Goal: Task Accomplishment & Management: Manage account settings

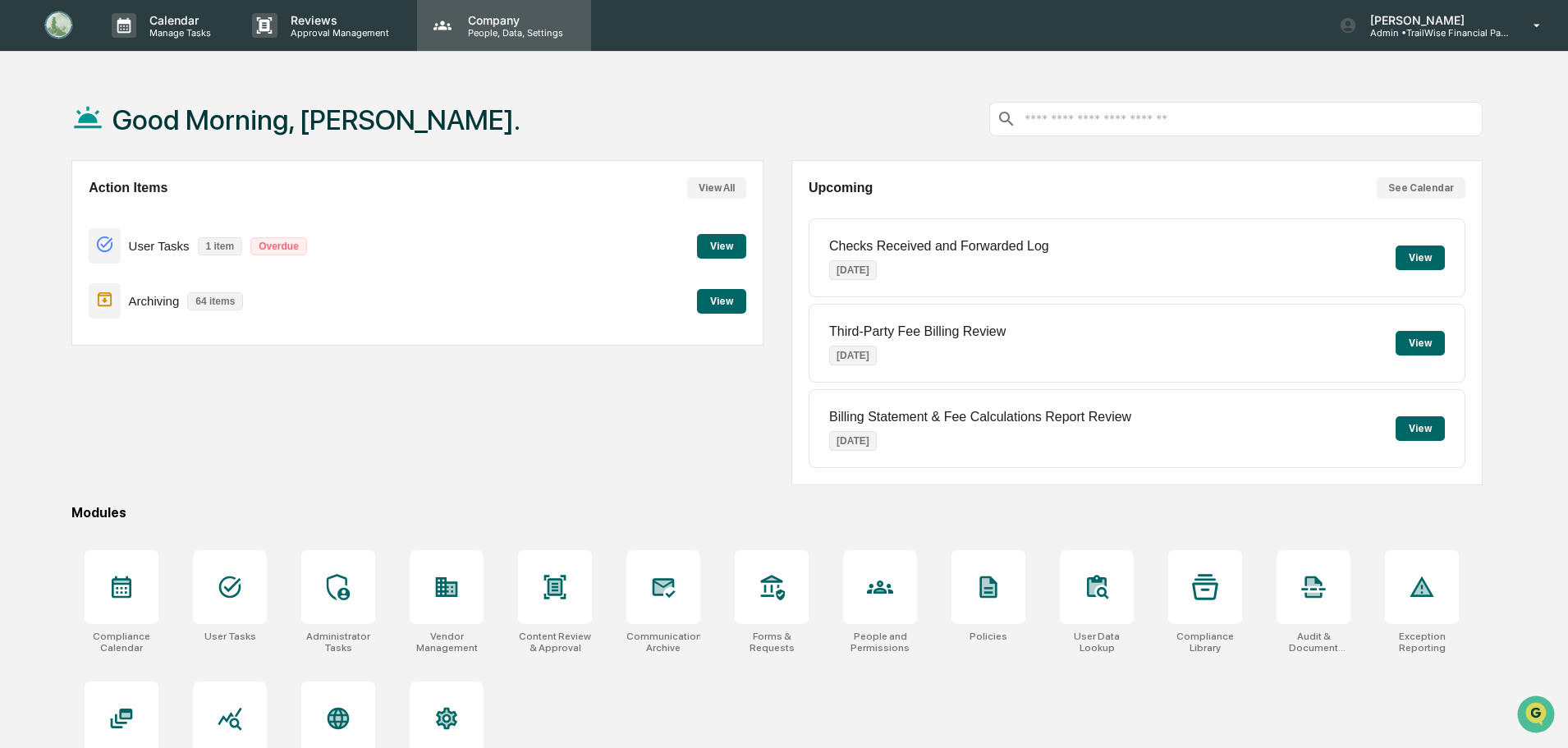
click at [477, 22] on p "Company" at bounding box center [513, 20] width 117 height 14
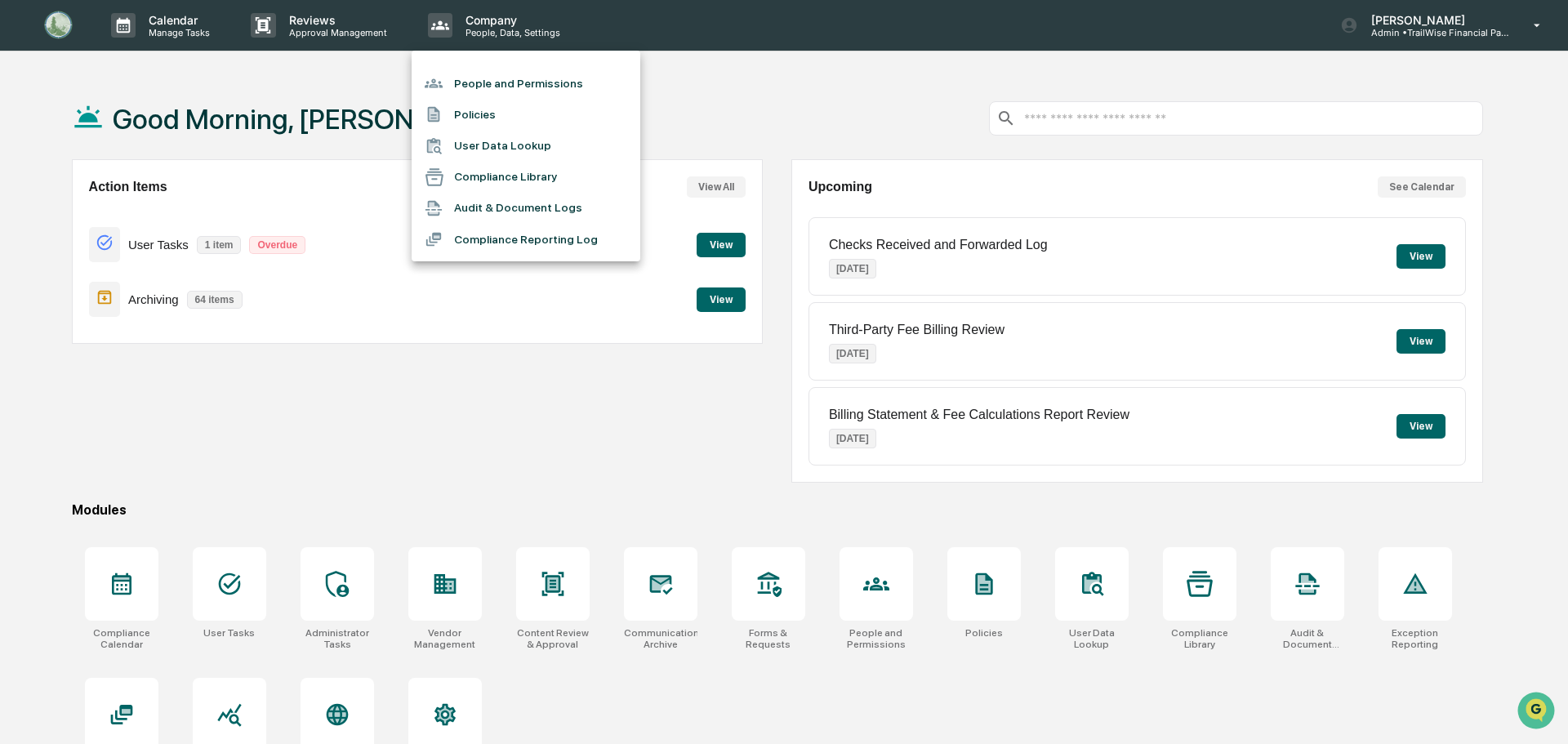
click at [480, 85] on li "People and Permissions" at bounding box center [526, 83] width 229 height 31
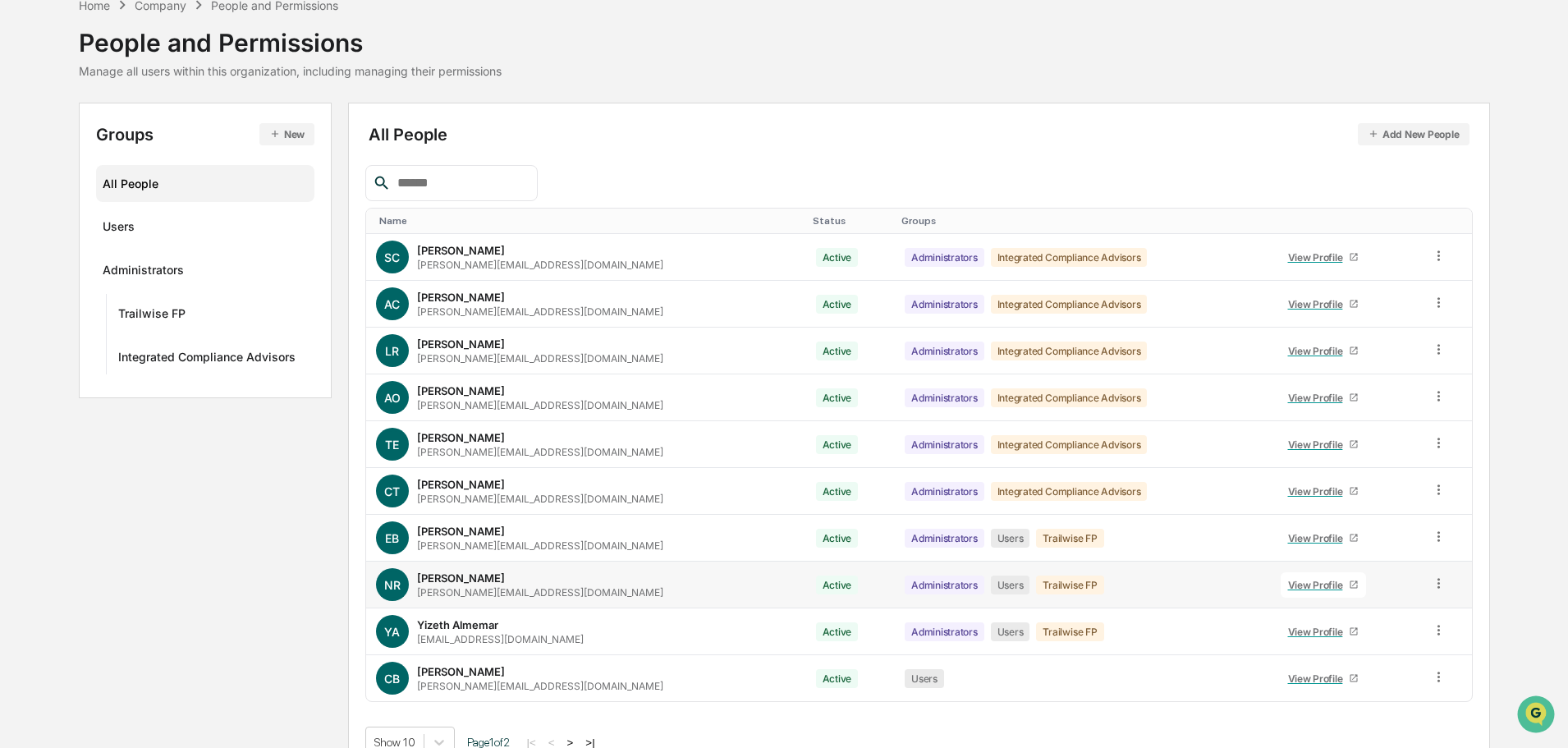
scroll to position [109, 0]
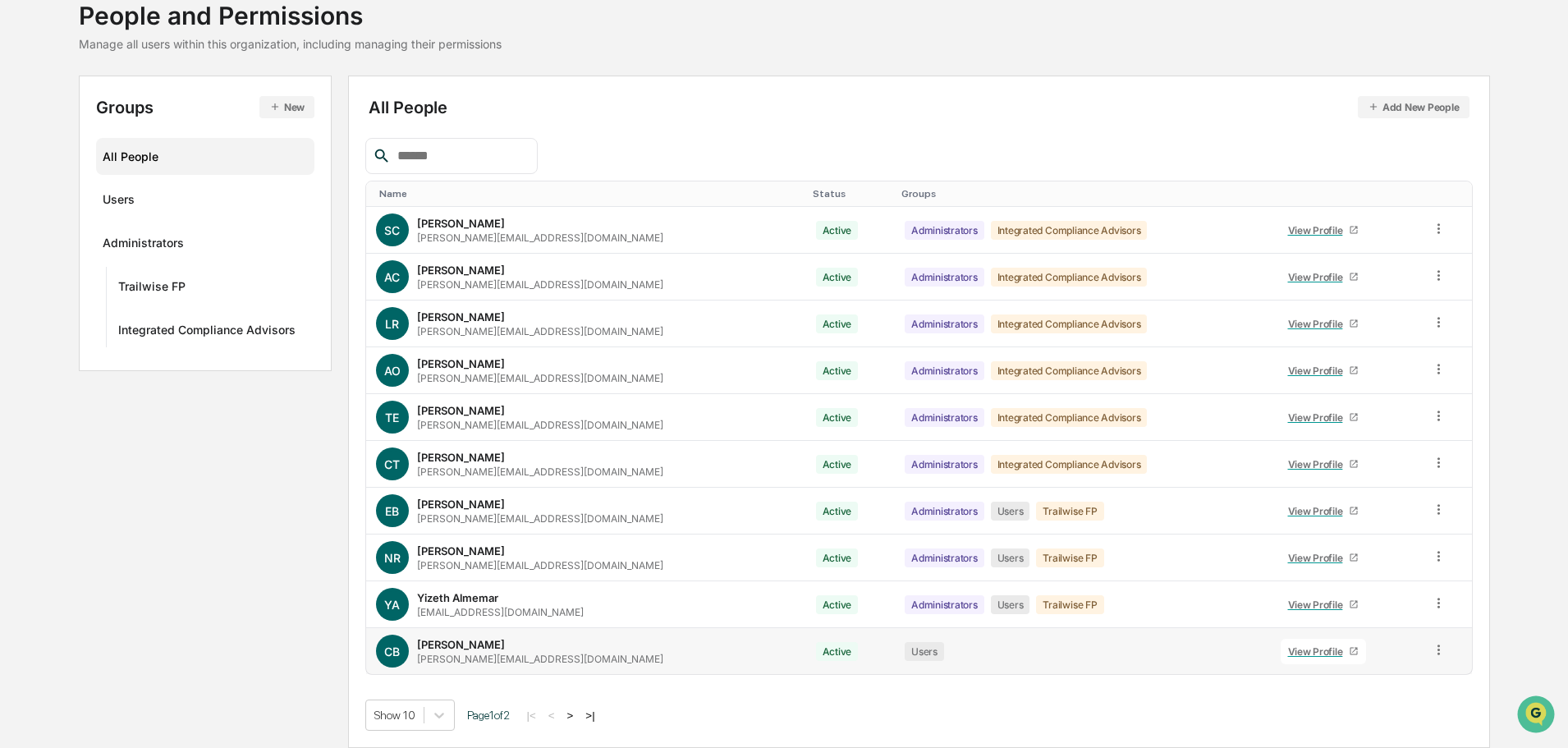
click at [1436, 649] on icon at bounding box center [1439, 650] width 16 height 16
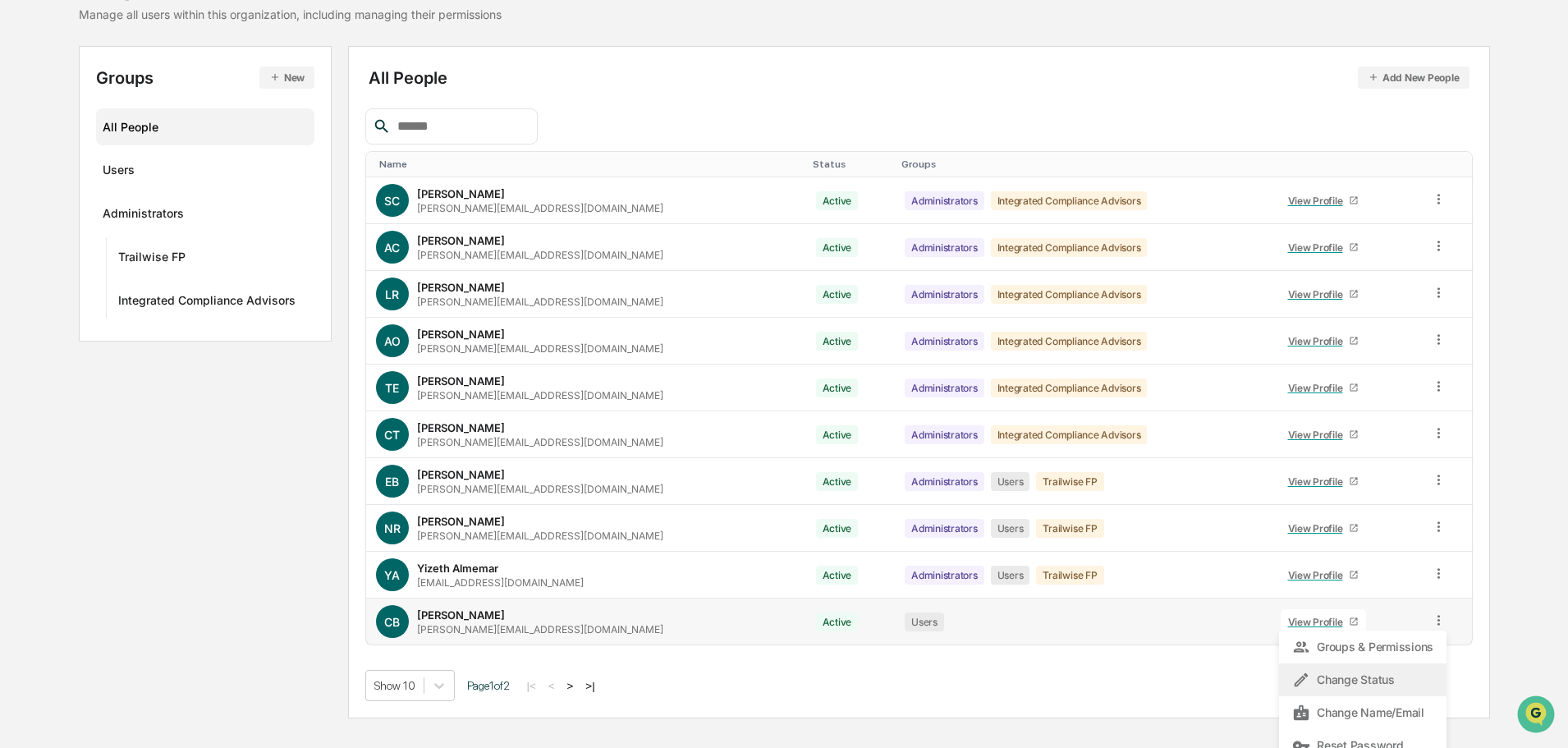
scroll to position [153, 0]
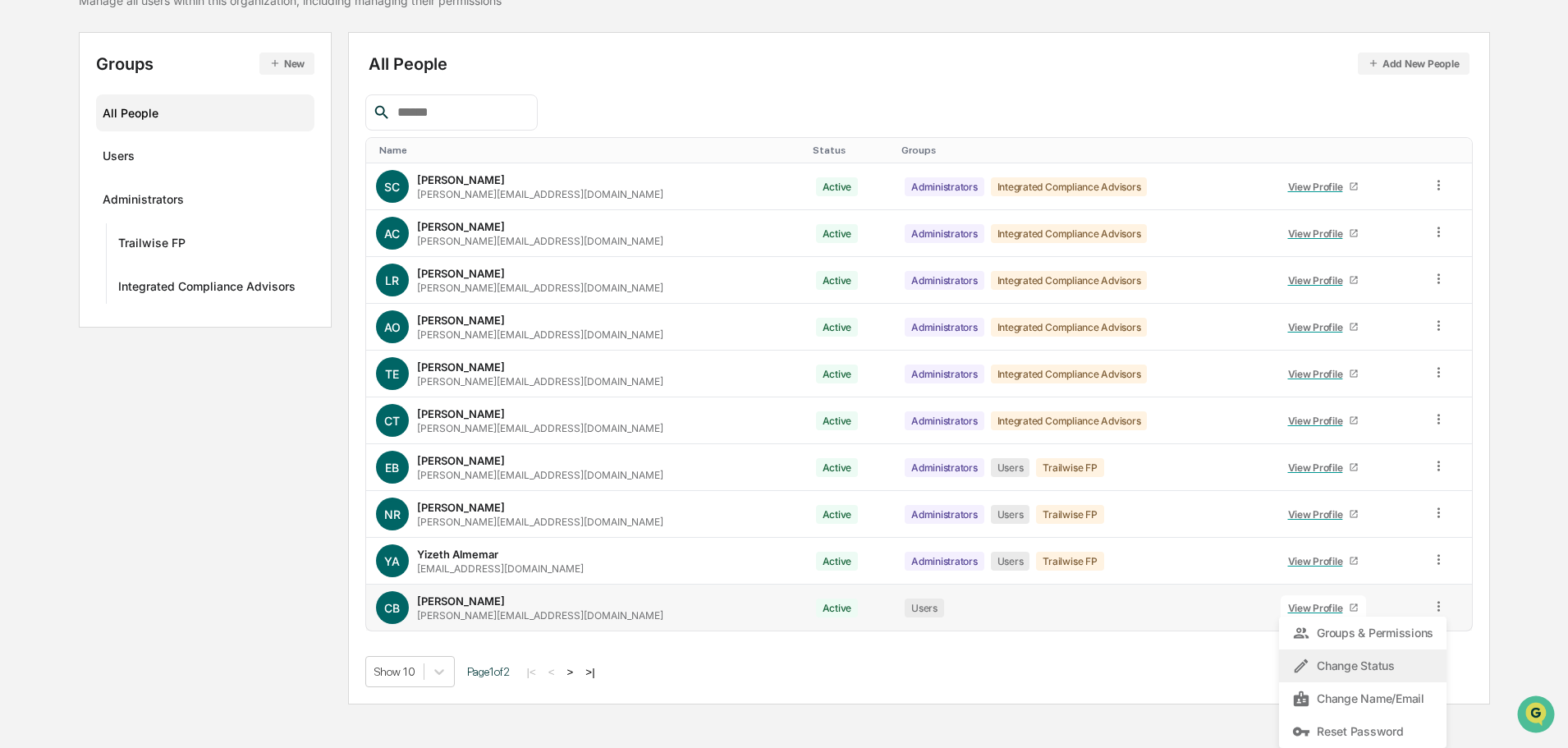
click at [1369, 669] on div "Change Status" at bounding box center [1363, 666] width 141 height 20
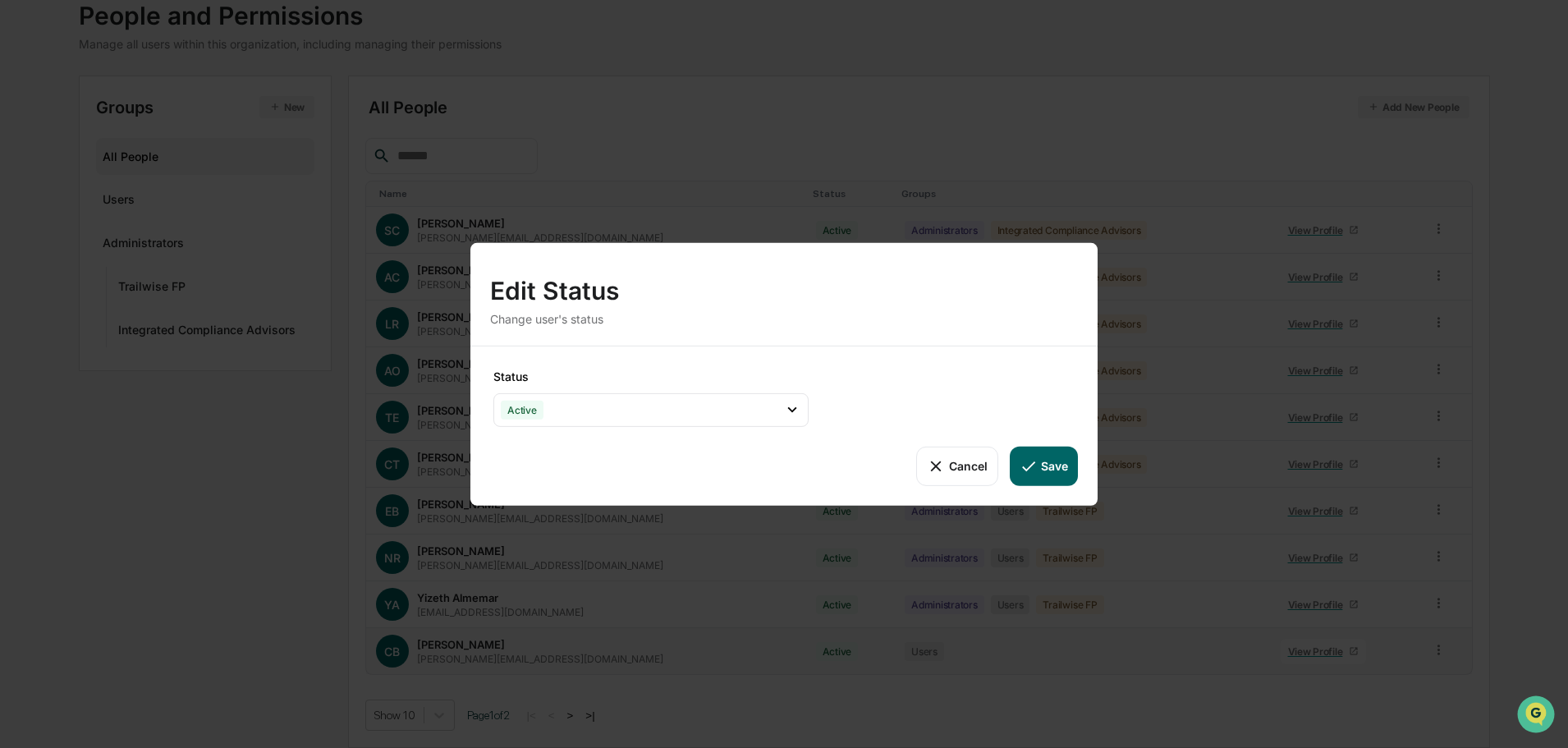
scroll to position [109, 0]
click at [567, 406] on div "Active" at bounding box center [651, 409] width 315 height 34
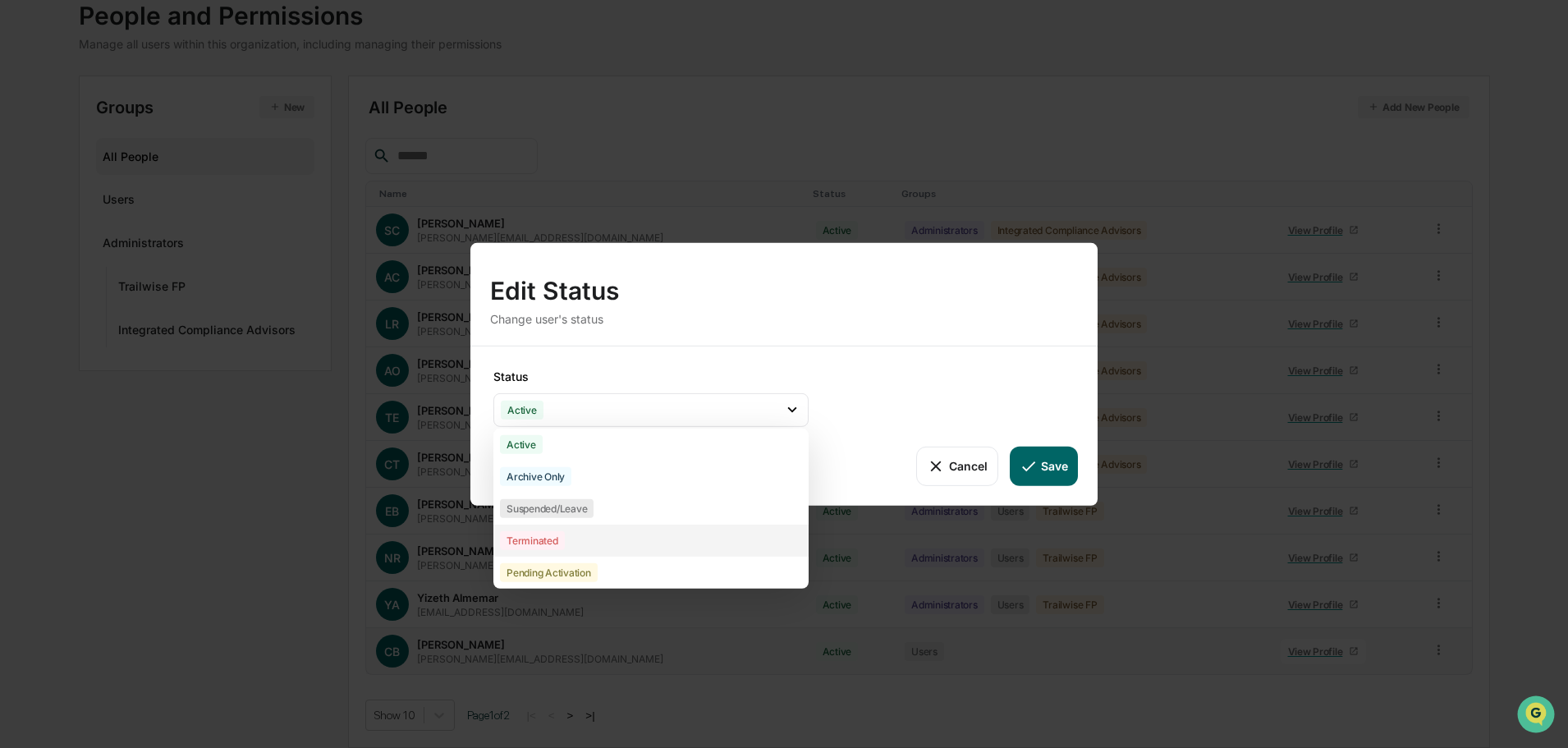
click at [545, 537] on div "Terminated" at bounding box center [532, 539] width 64 height 19
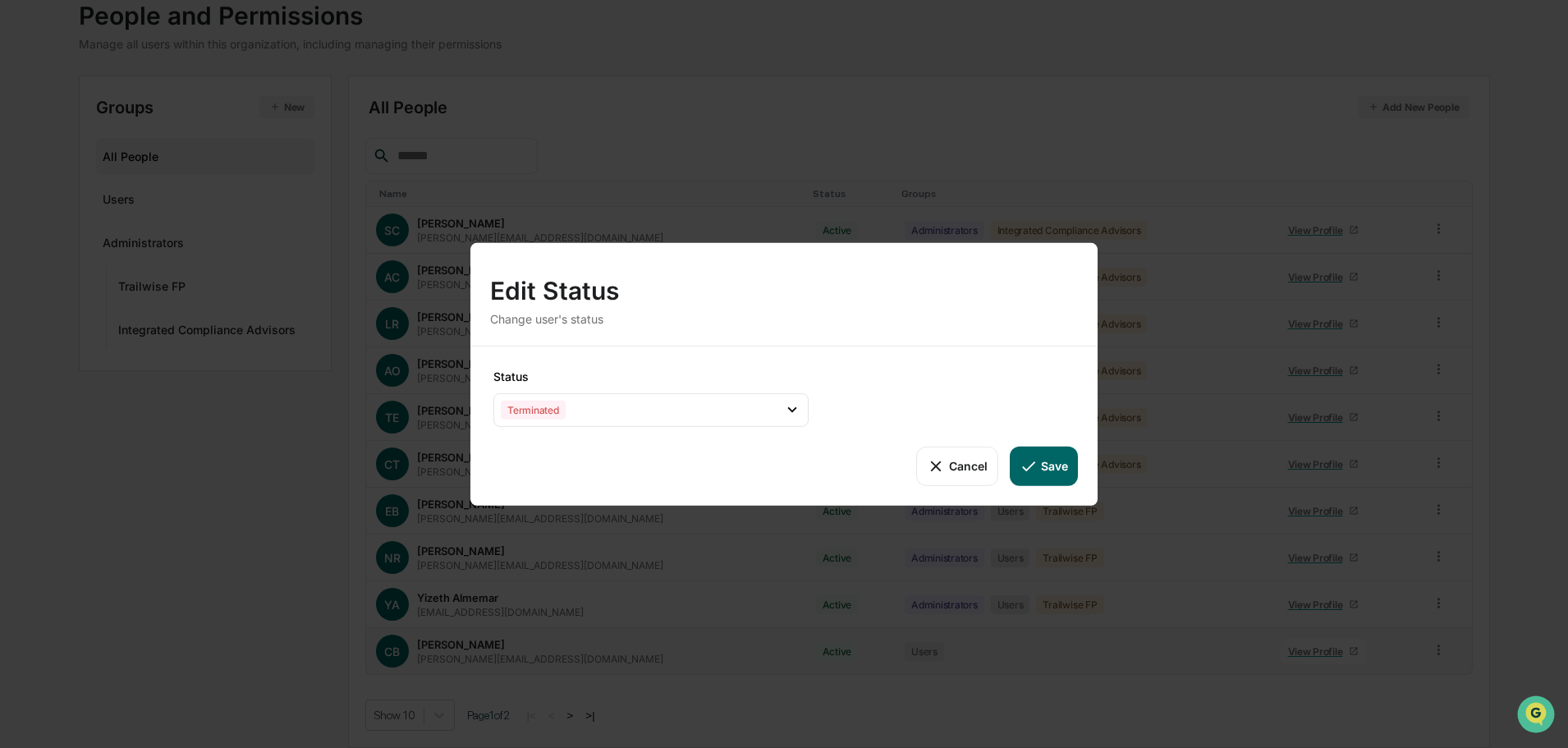
click at [1051, 464] on button "Save" at bounding box center [1044, 466] width 68 height 40
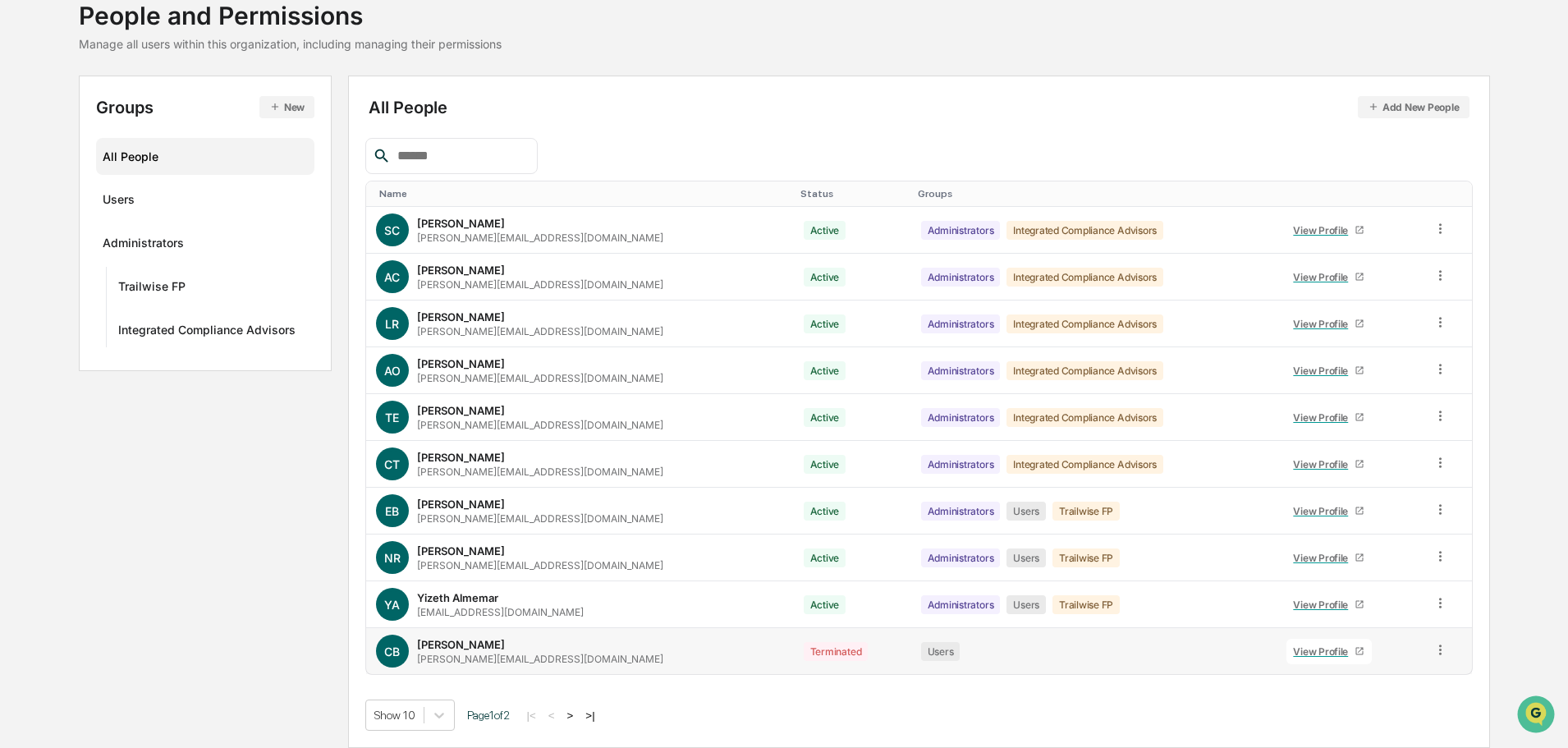
click at [1439, 645] on icon at bounding box center [1440, 649] width 2 height 10
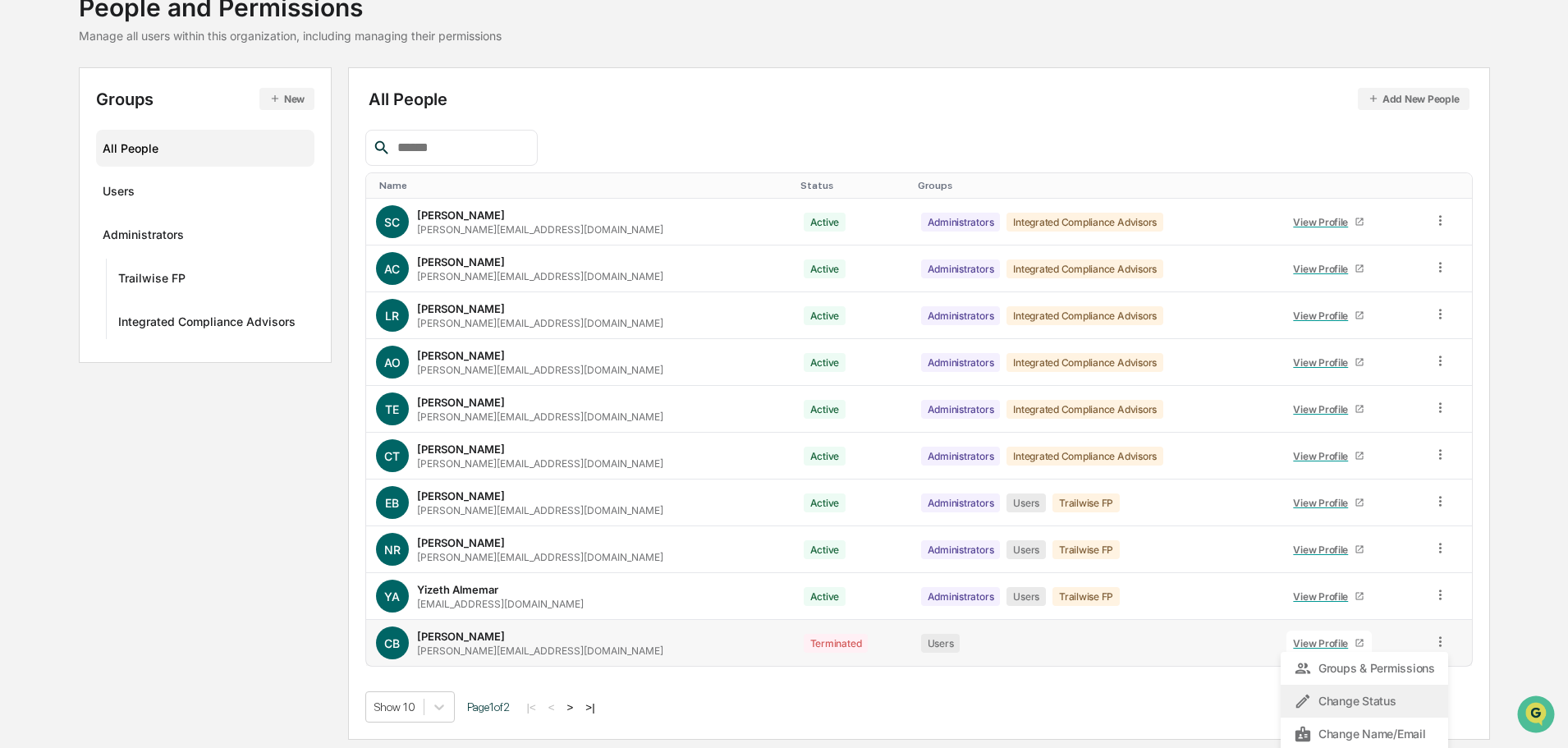
scroll to position [120, 0]
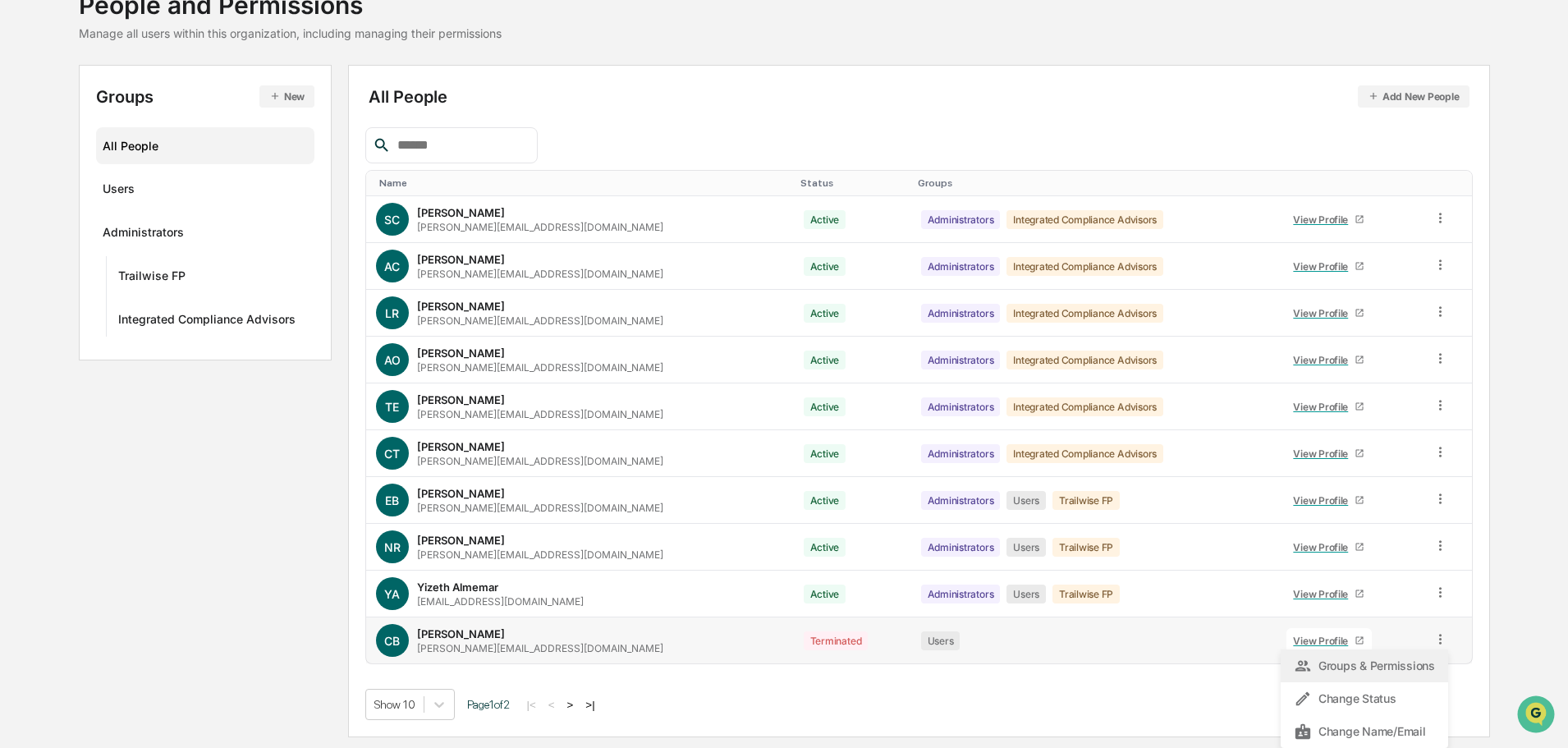
click at [1365, 654] on div "Groups & Permissions" at bounding box center [1364, 665] width 168 height 33
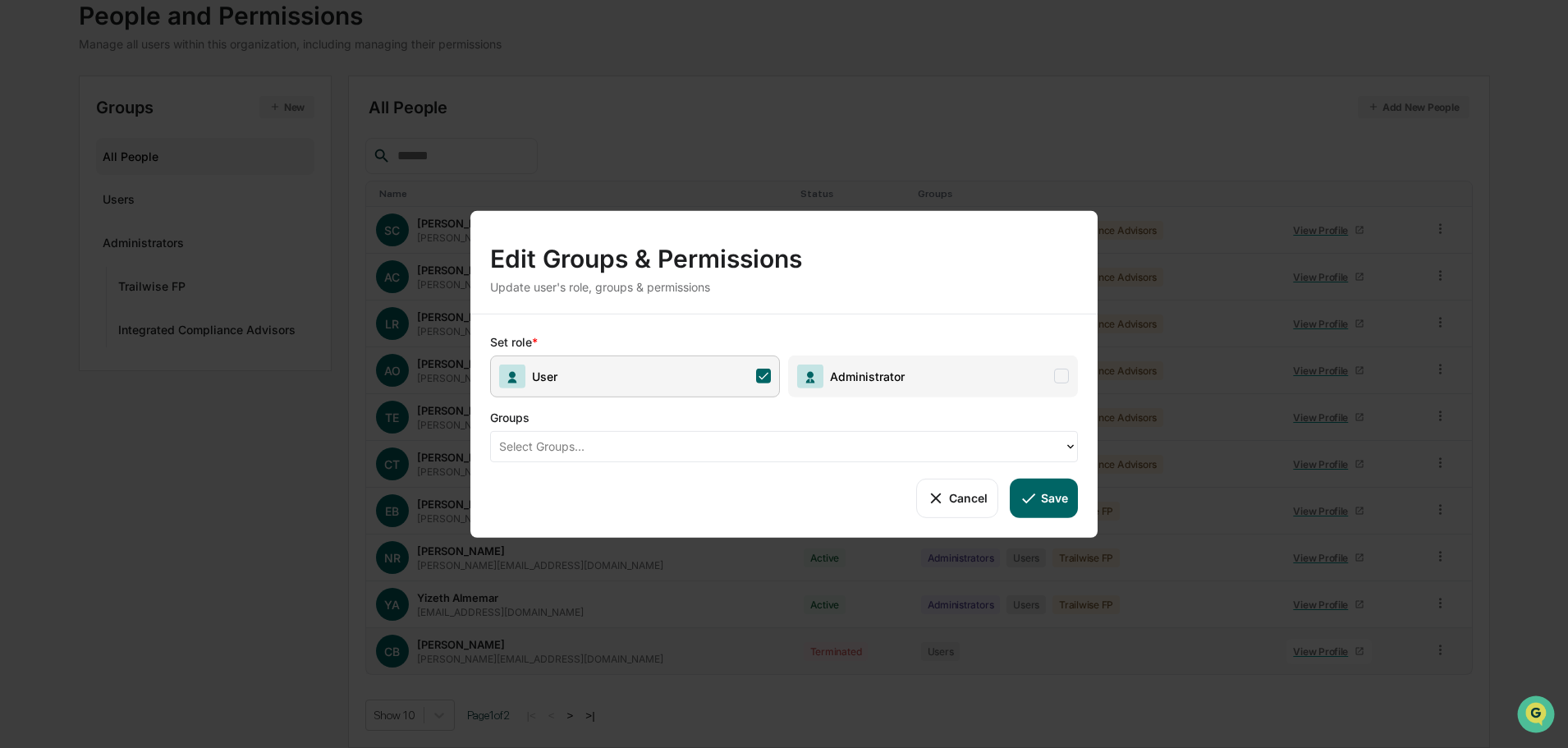
scroll to position [109, 0]
click at [956, 496] on button "Cancel" at bounding box center [957, 497] width 81 height 40
